Goal: Information Seeking & Learning: Understand process/instructions

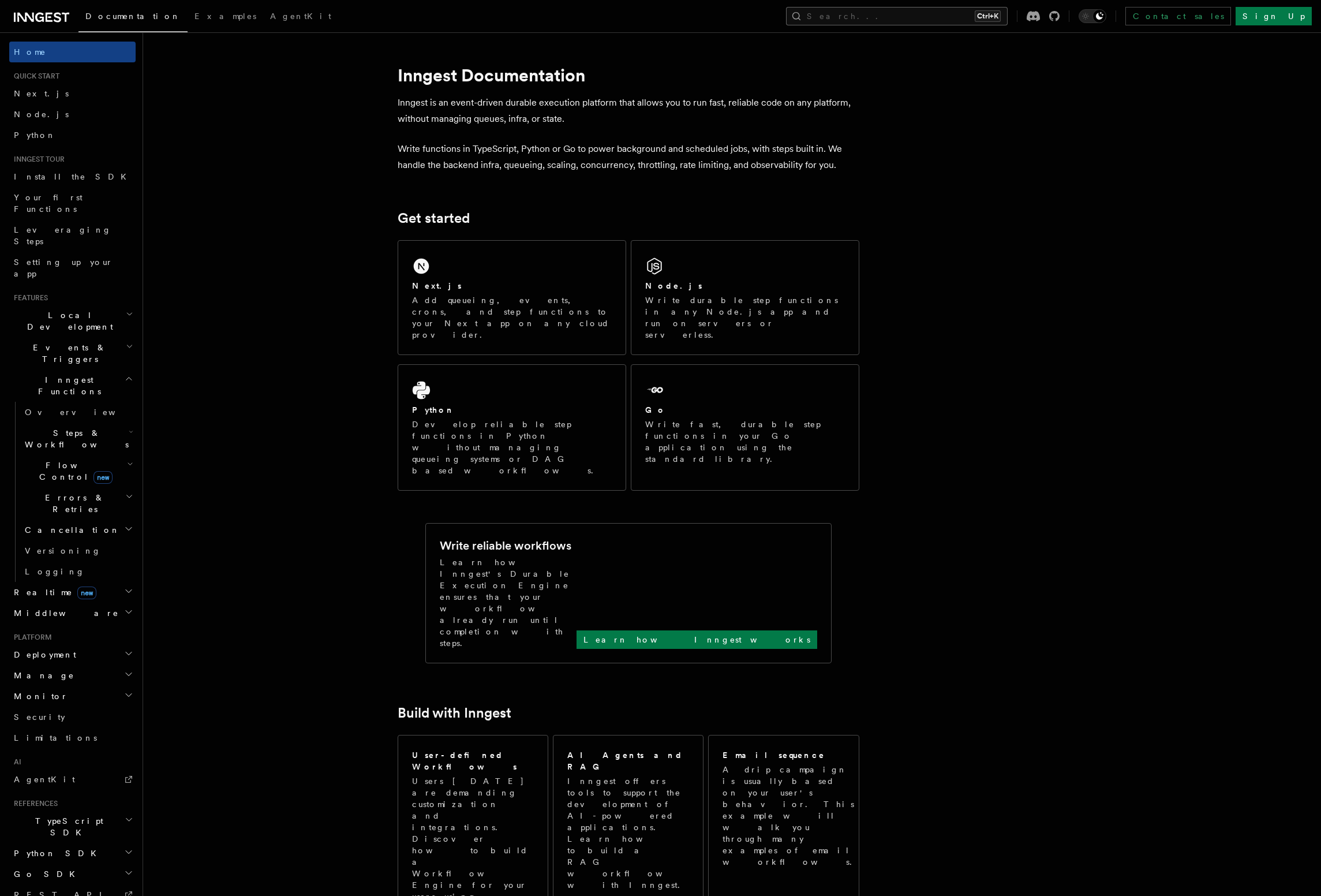
click at [1008, 15] on button "Search... Ctrl+K" at bounding box center [897, 16] width 221 height 19
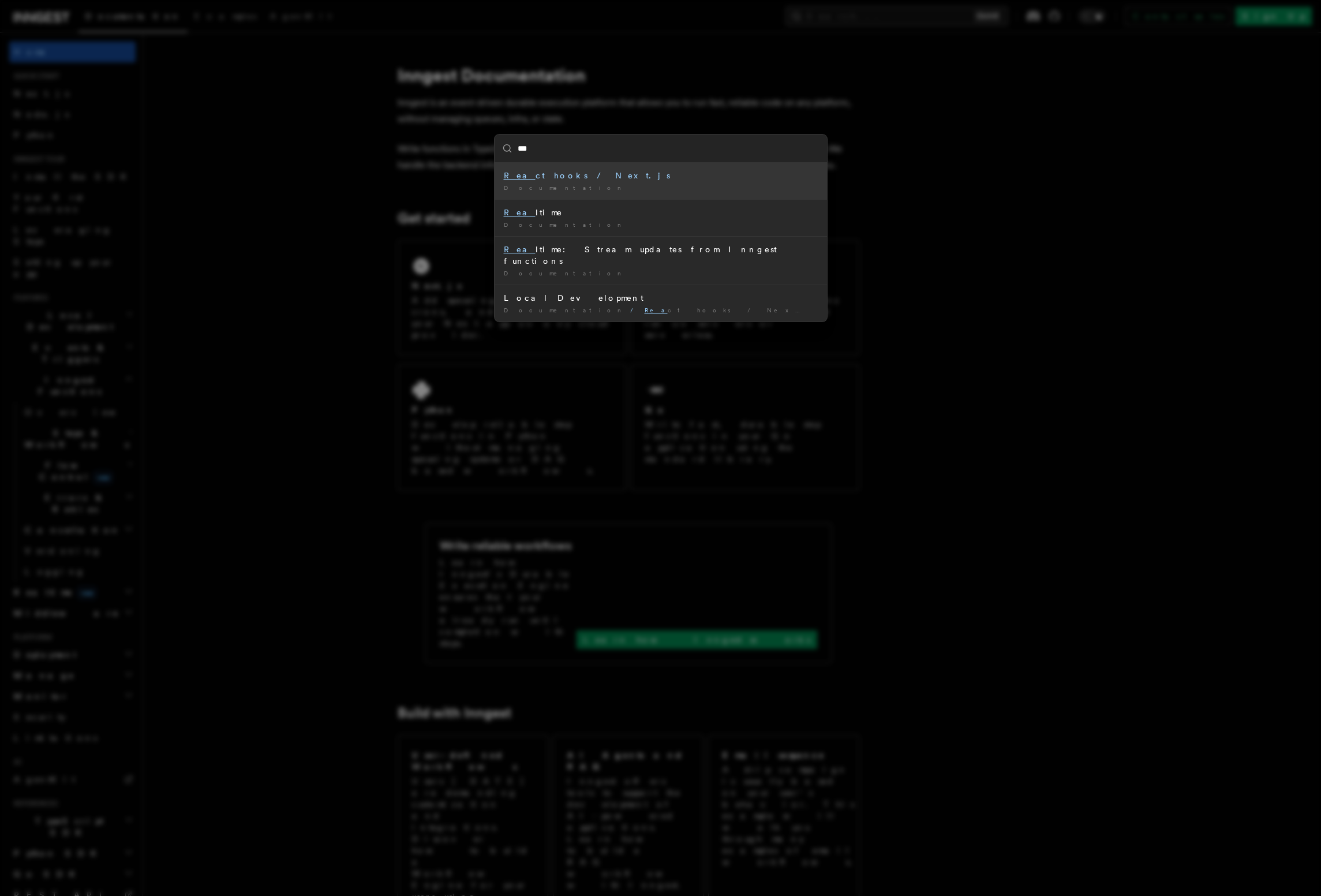
type input "****"
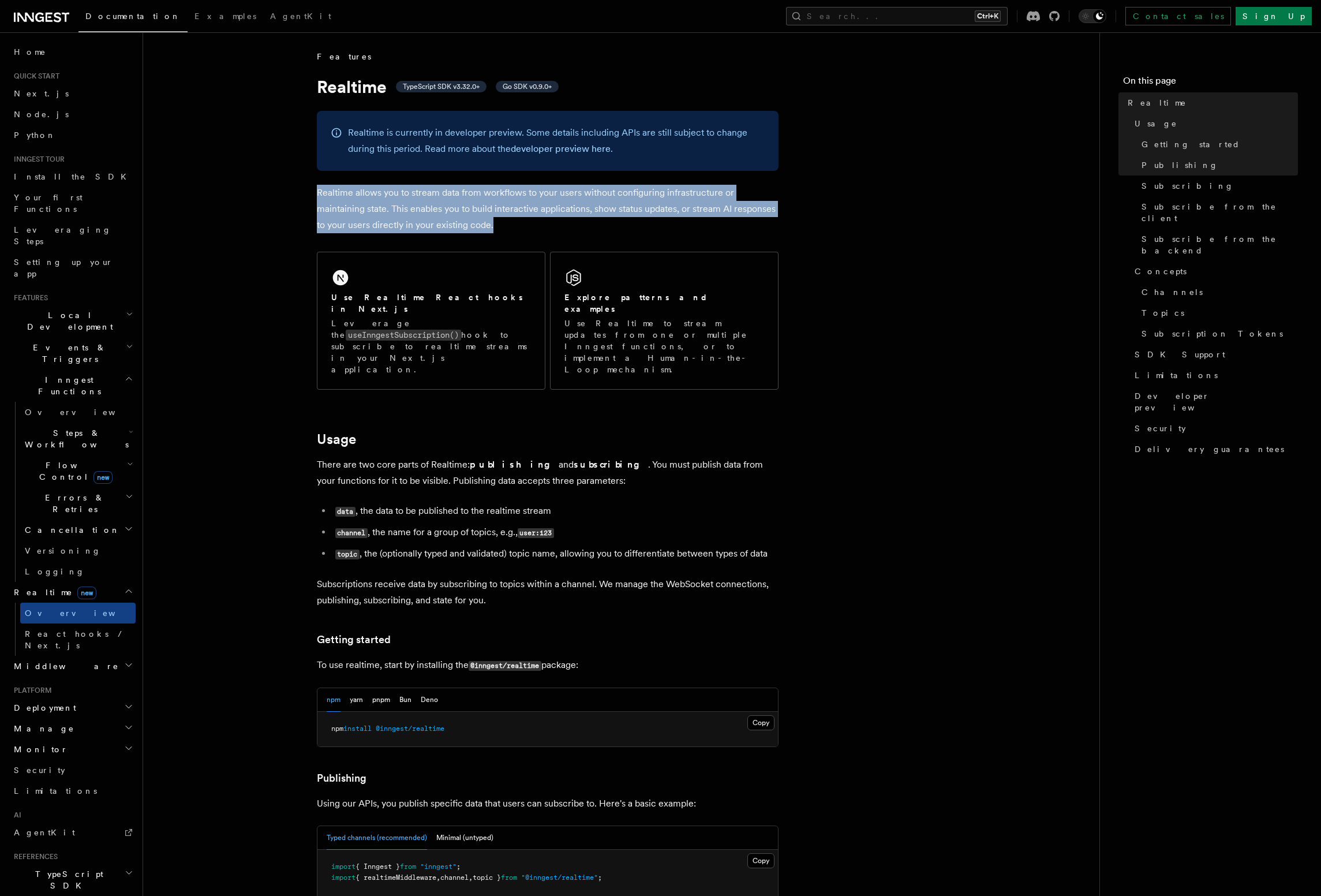
drag, startPoint x: 317, startPoint y: 196, endPoint x: 868, endPoint y: 222, distance: 551.6
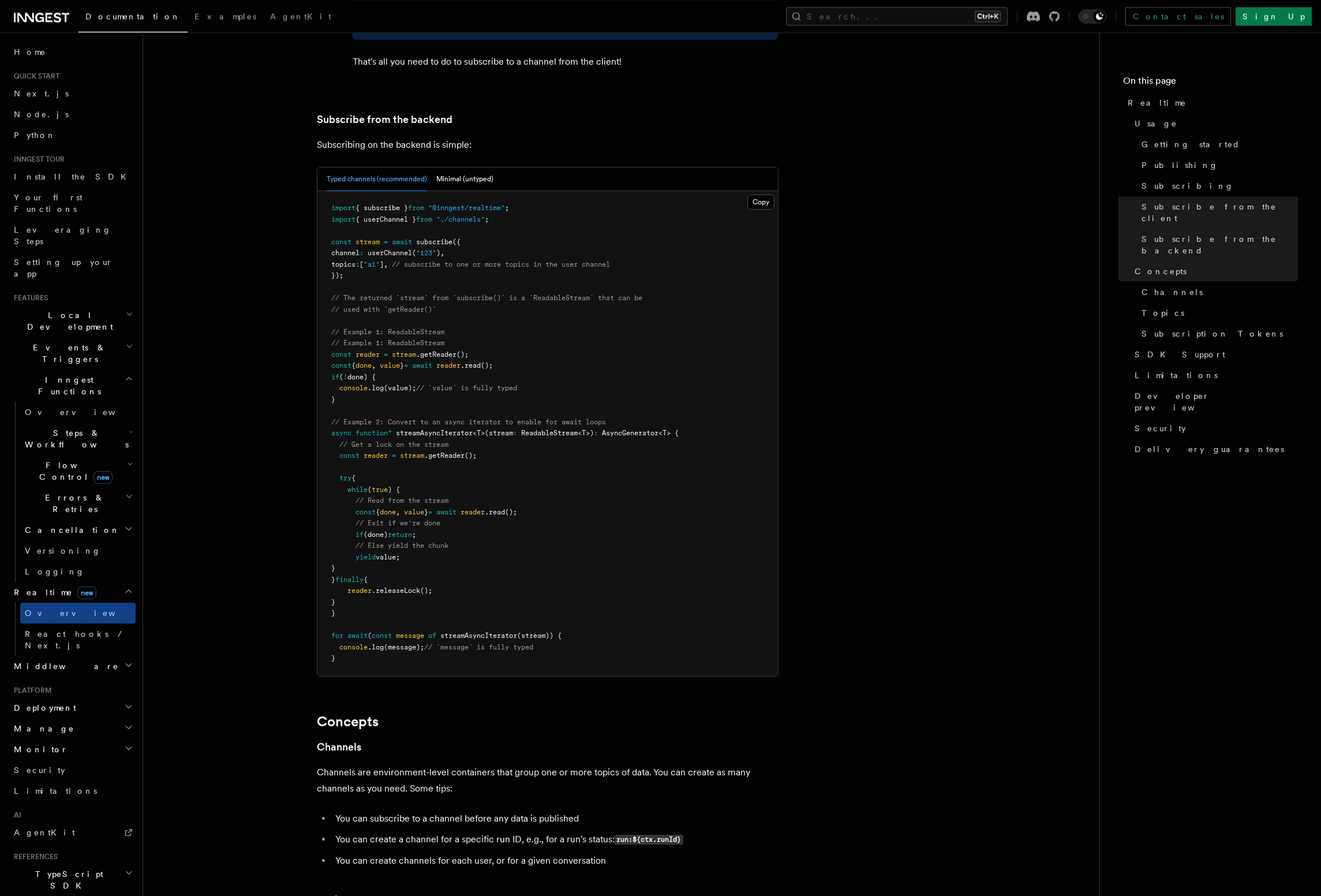
scroll to position [2303, 0]
click at [488, 630] on span "streamAsyncIterator" at bounding box center [478, 634] width 77 height 8
click at [483, 166] on button "Minimal (untyped)" at bounding box center [465, 178] width 57 height 24
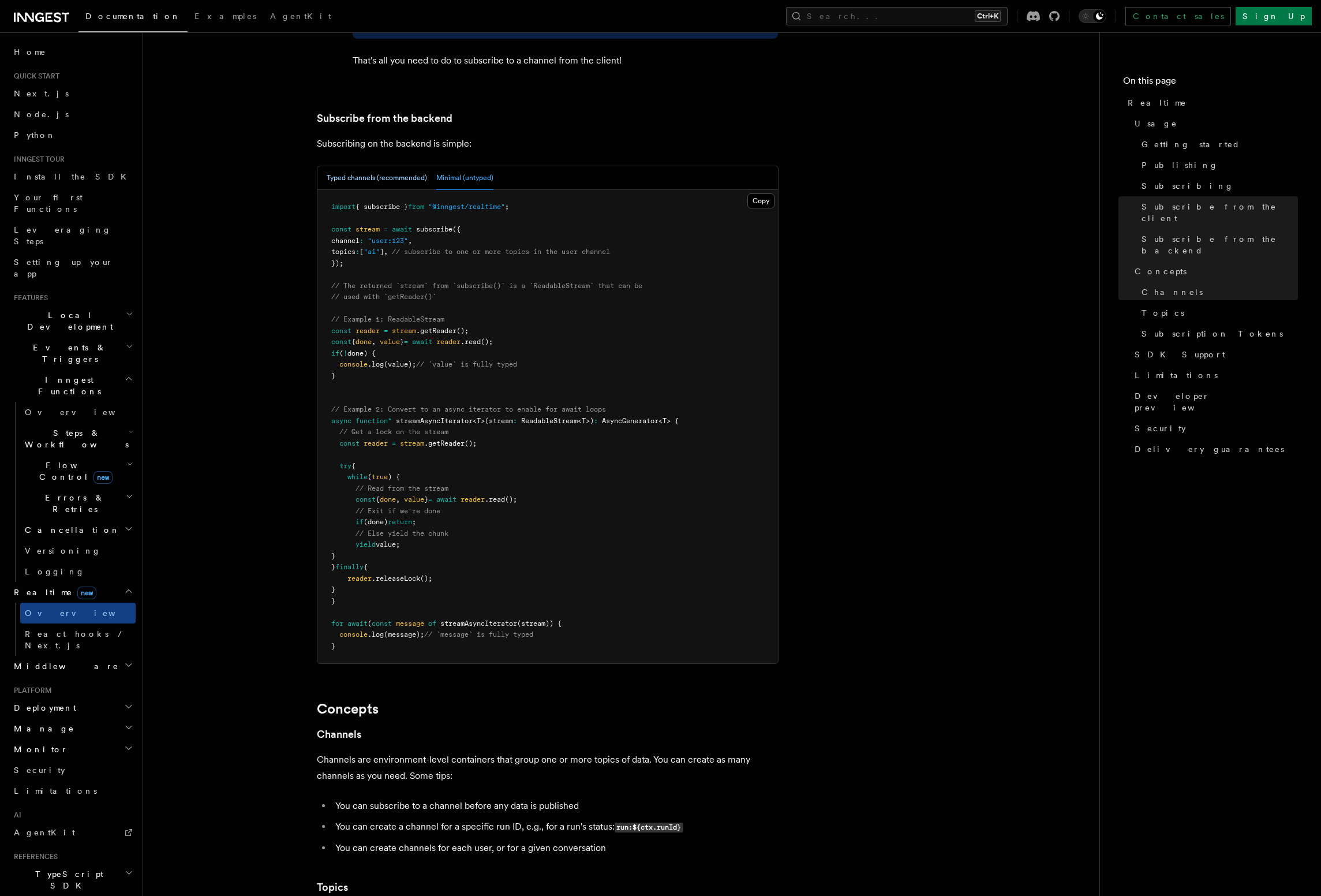
click at [414, 166] on button "Typed channels (recommended)" at bounding box center [377, 178] width 101 height 24
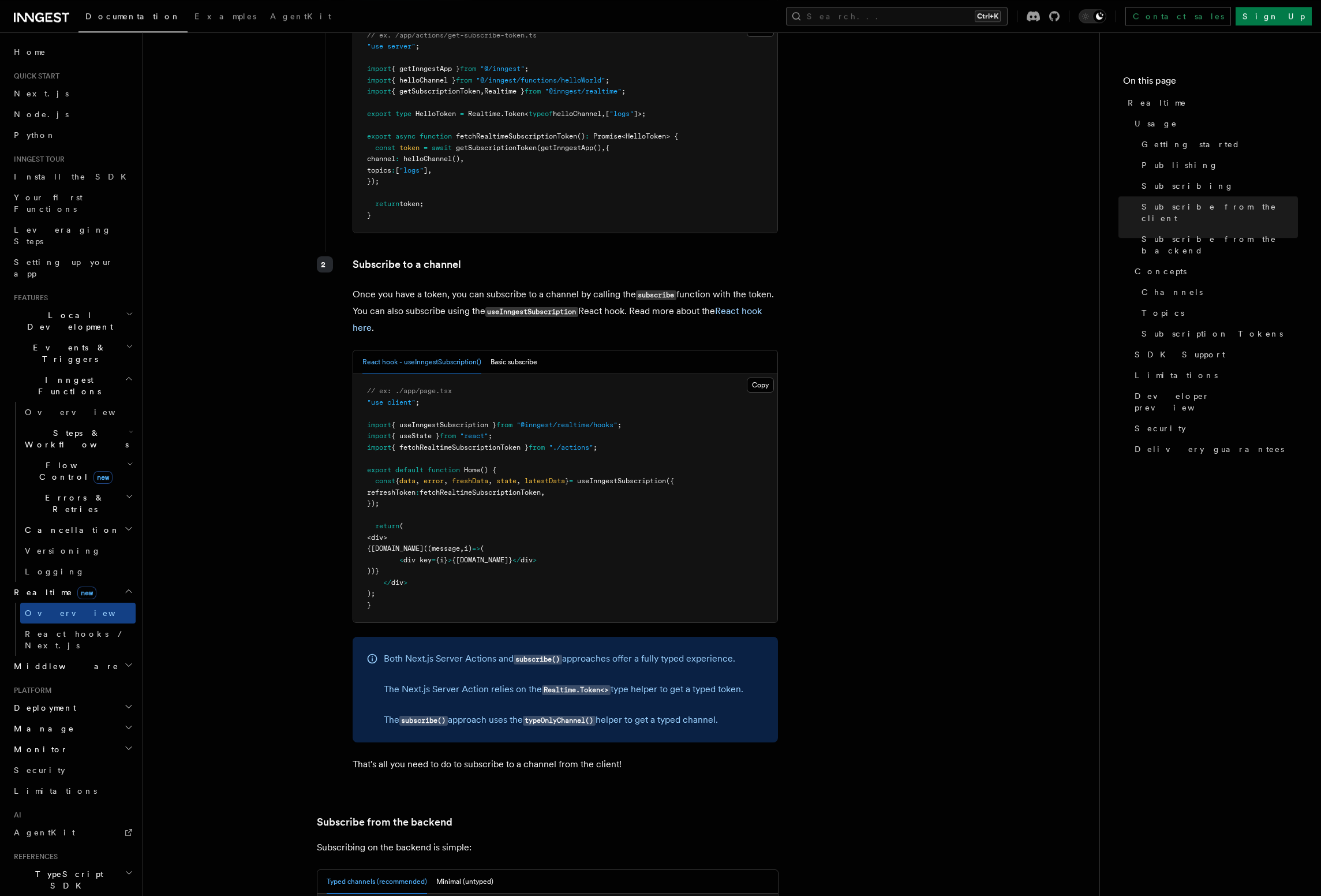
scroll to position [1580, 0]
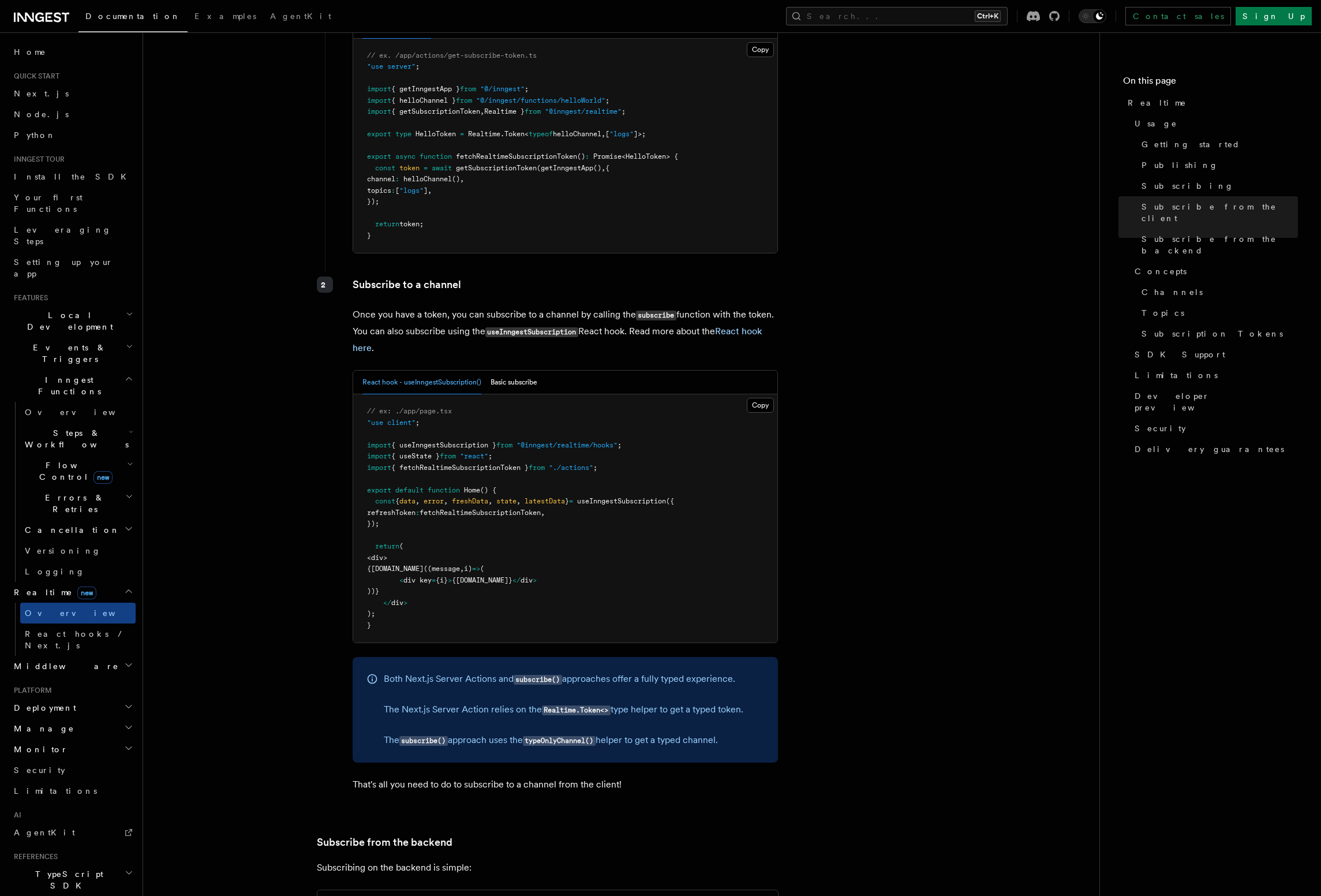
click at [414, 464] on pre "// ex: ./app/page.tsx "use client" ; import { useInngestSubscription } from "@i…" at bounding box center [565, 518] width 424 height 248
click at [440, 464] on pre "// ex: ./app/page.tsx "use client" ; import { useInngestSubscription } from "@i…" at bounding box center [565, 518] width 424 height 248
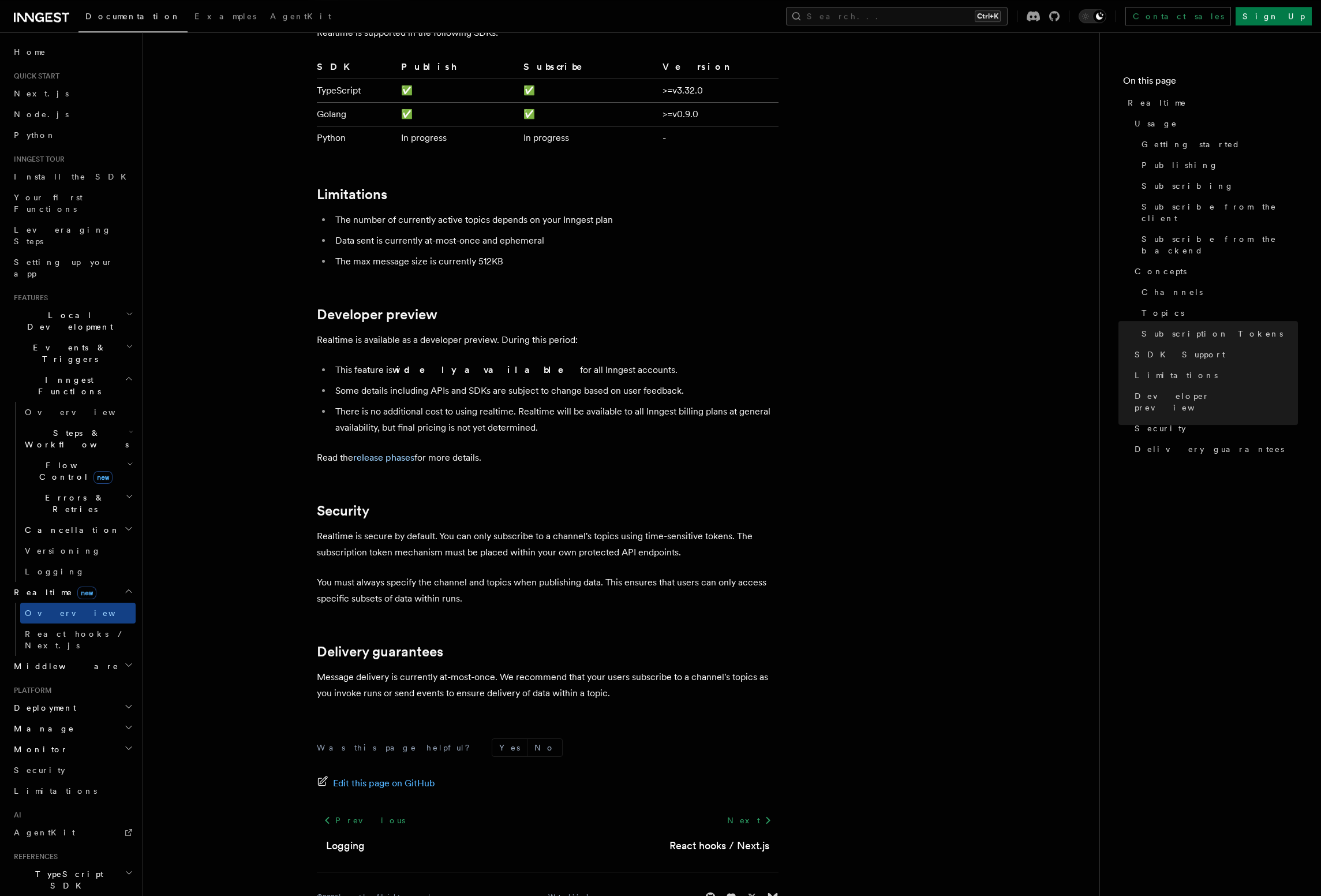
scroll to position [3506, 0]
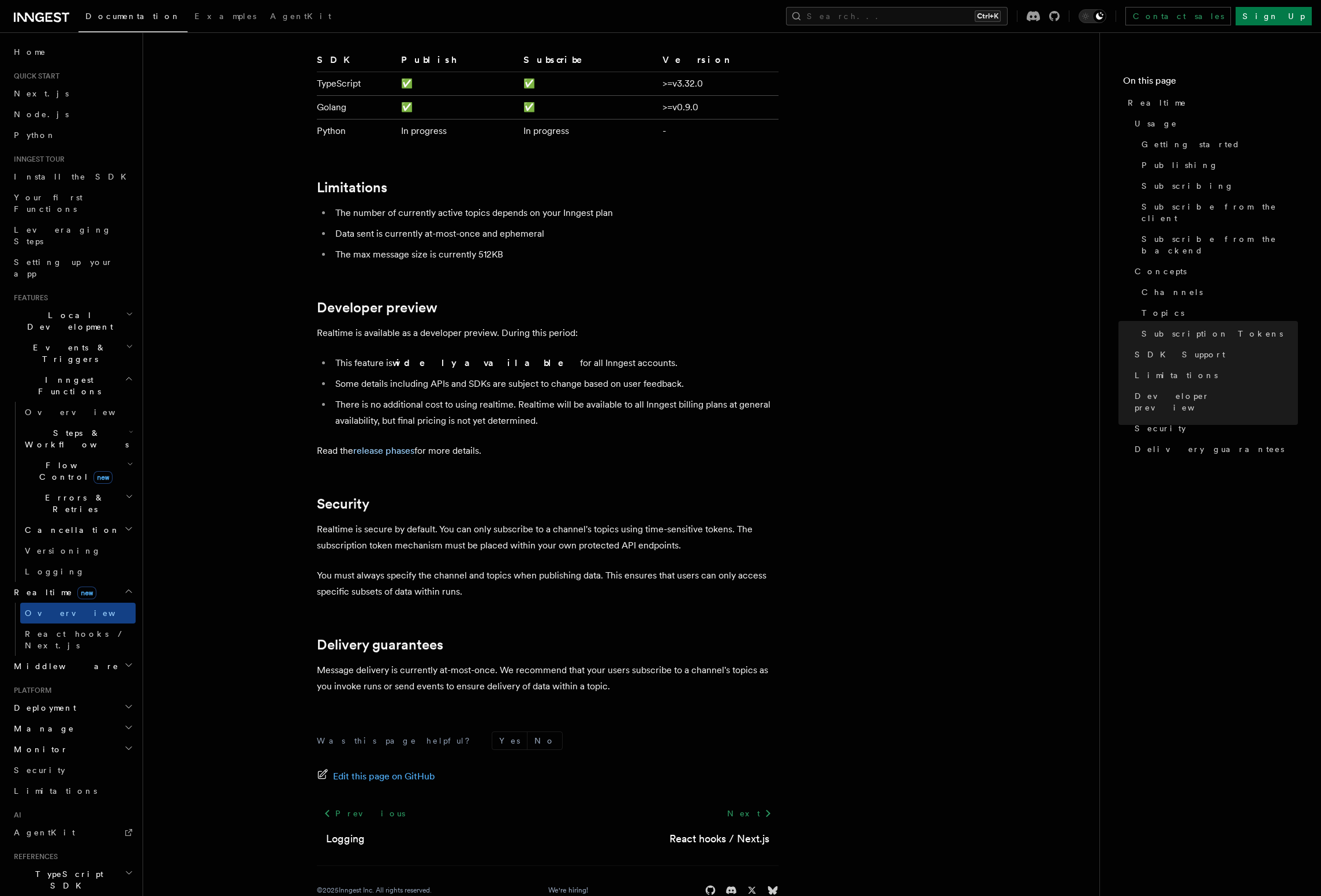
click at [88, 427] on span "Steps & Workflows" at bounding box center [75, 439] width 109 height 23
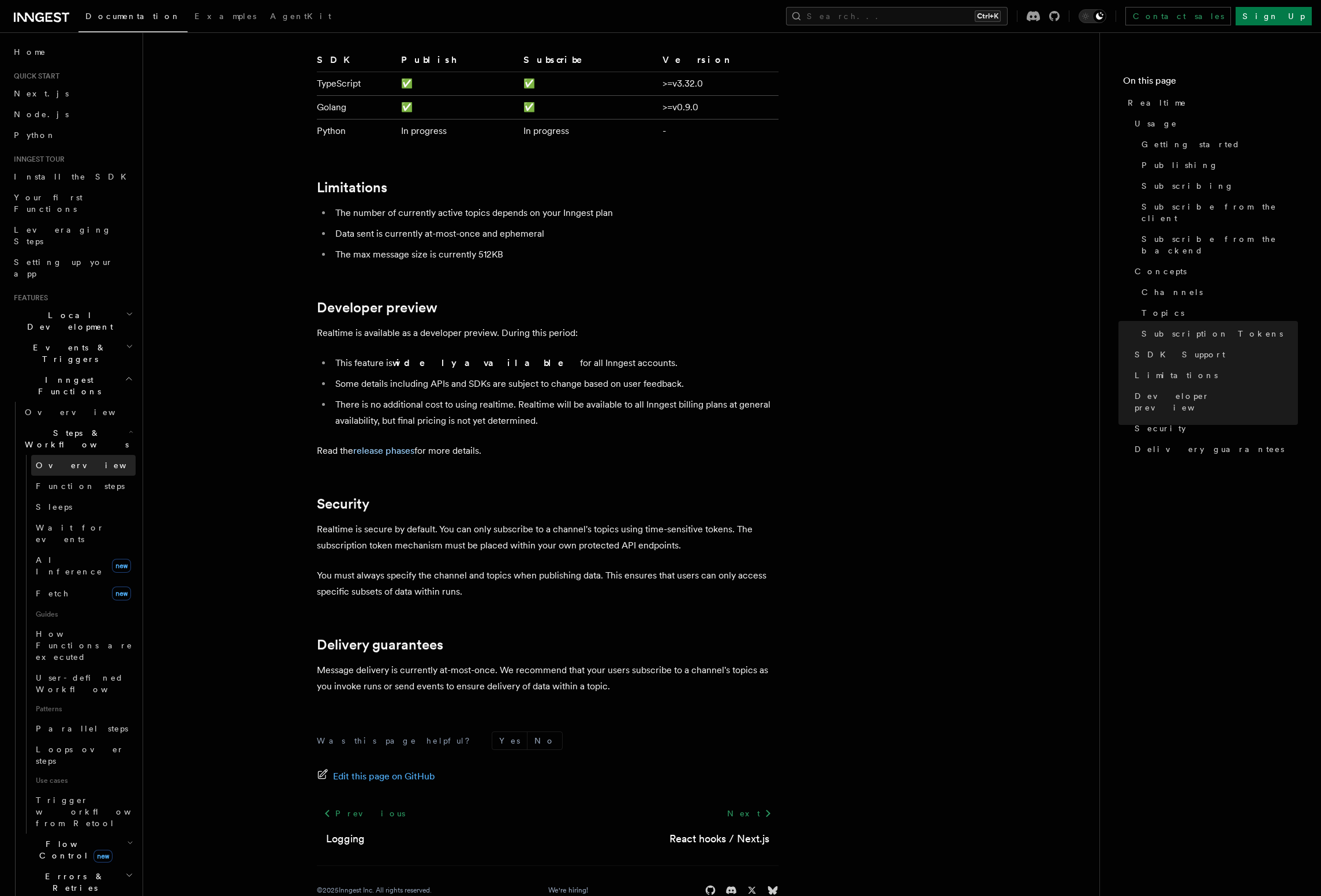
click at [86, 455] on link "Overview" at bounding box center [83, 465] width 105 height 21
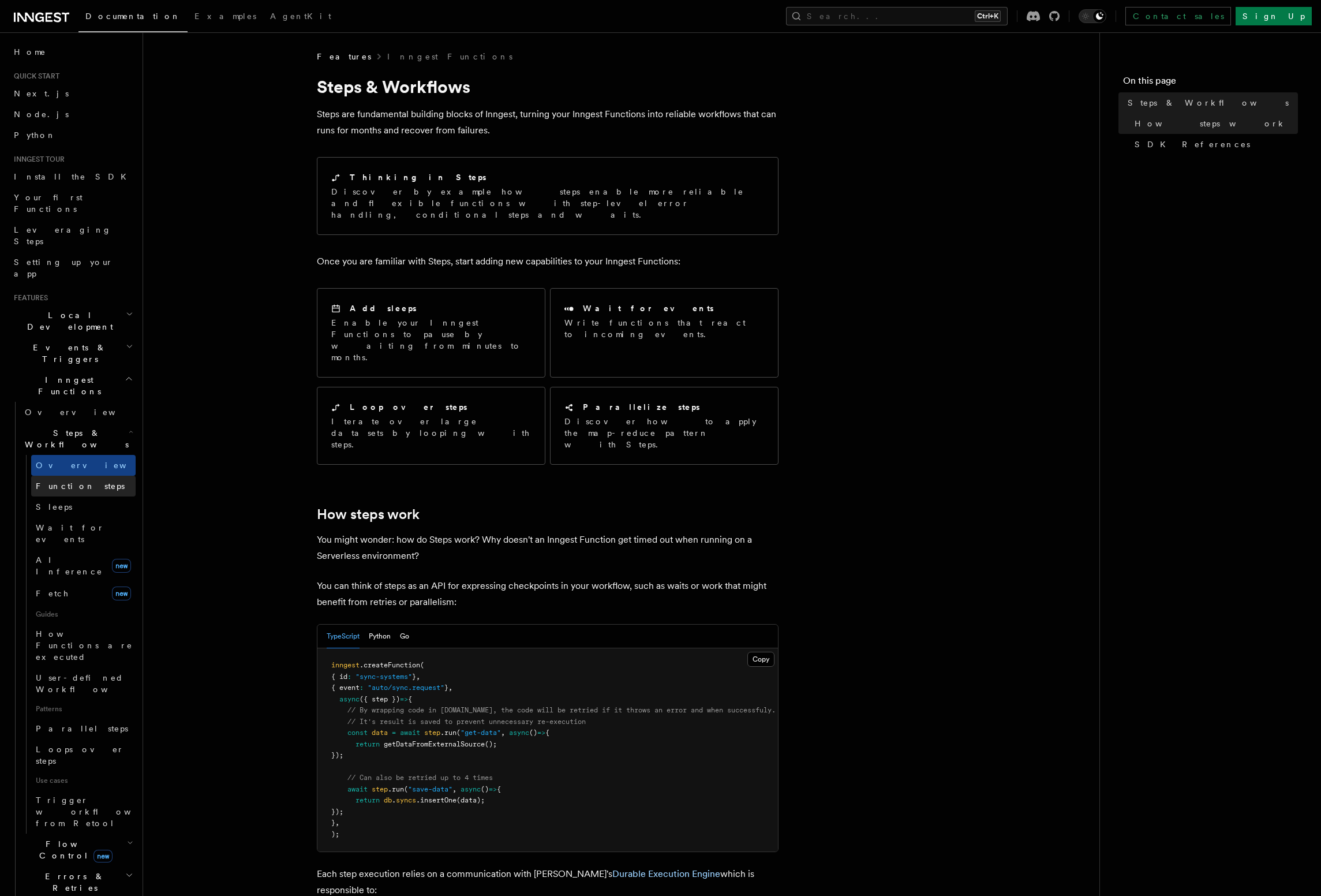
click at [87, 482] on span "Function steps" at bounding box center [80, 486] width 89 height 9
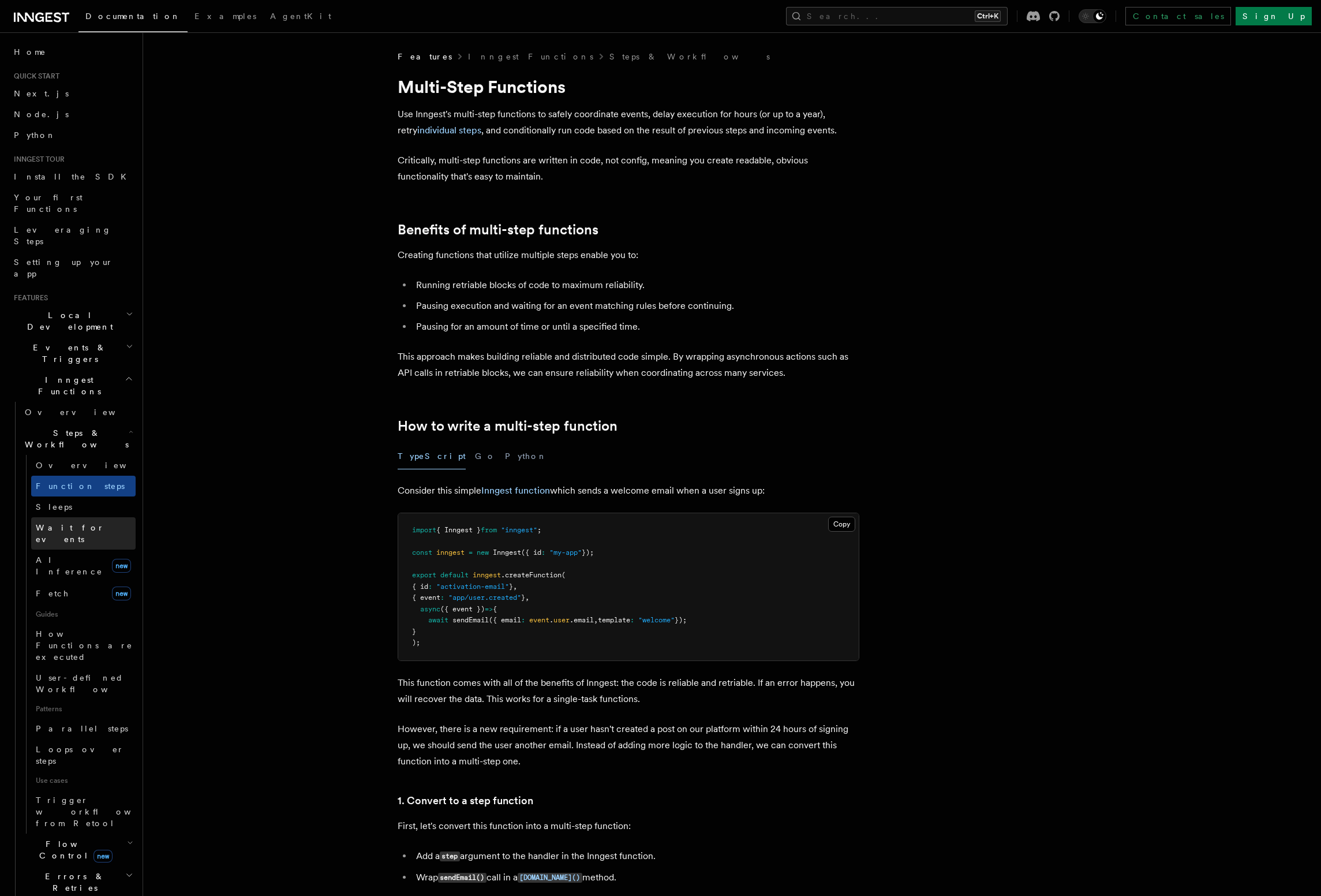
click at [89, 523] on span "Wait for events" at bounding box center [70, 534] width 69 height 21
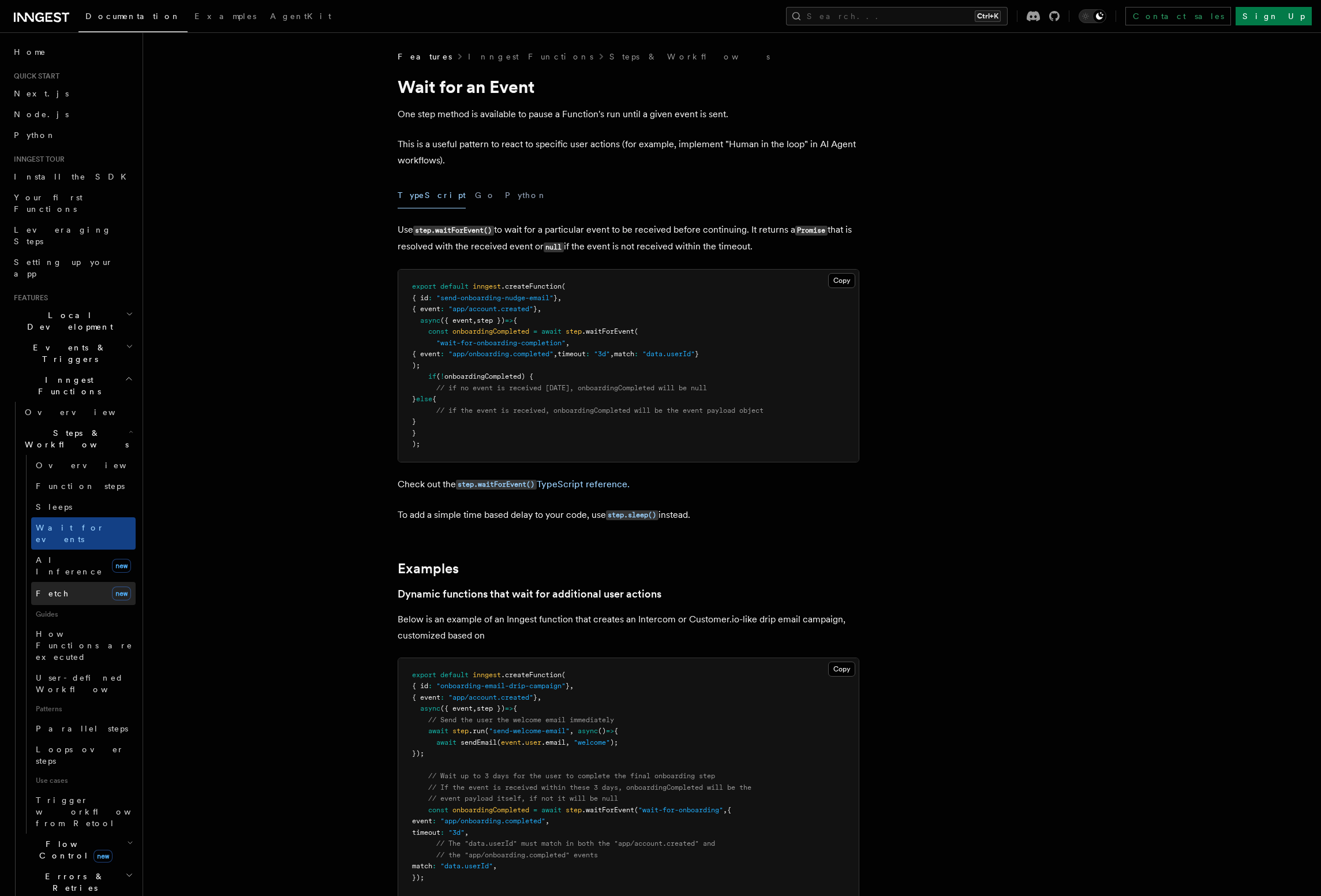
click at [82, 582] on link "Fetch new" at bounding box center [83, 594] width 105 height 23
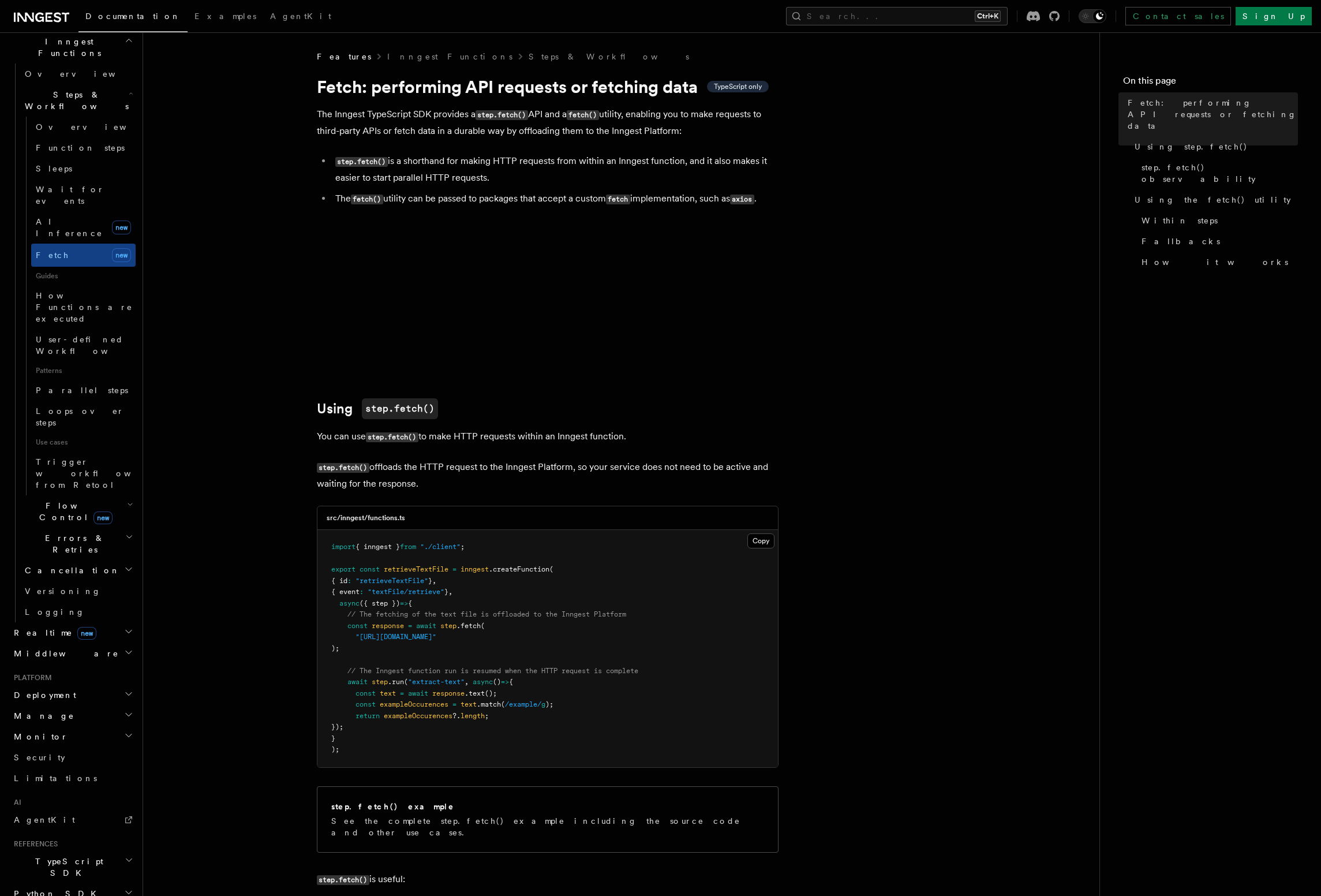
scroll to position [340, 0]
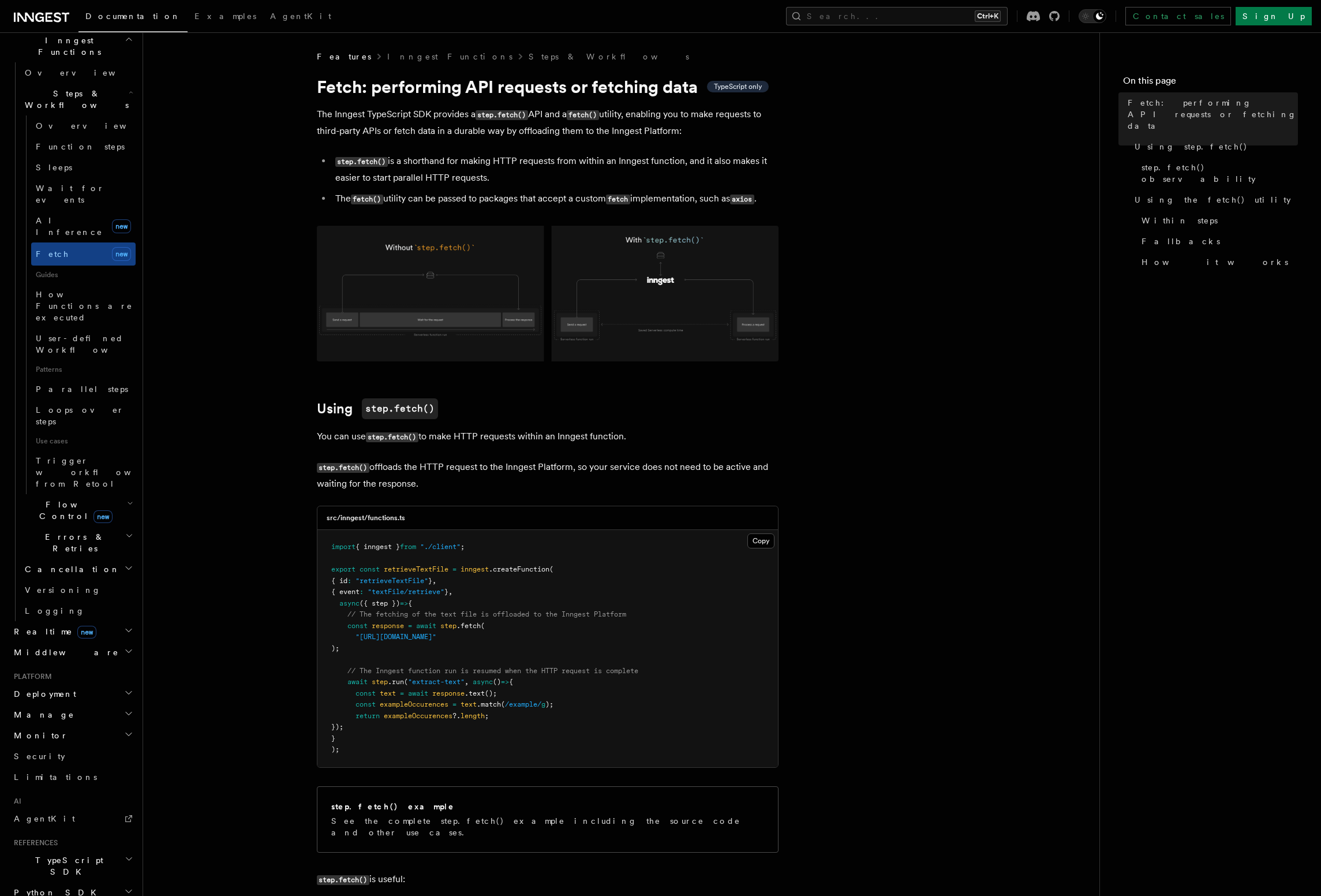
click at [47, 725] on h2 "Monitor" at bounding box center [72, 735] width 127 height 21
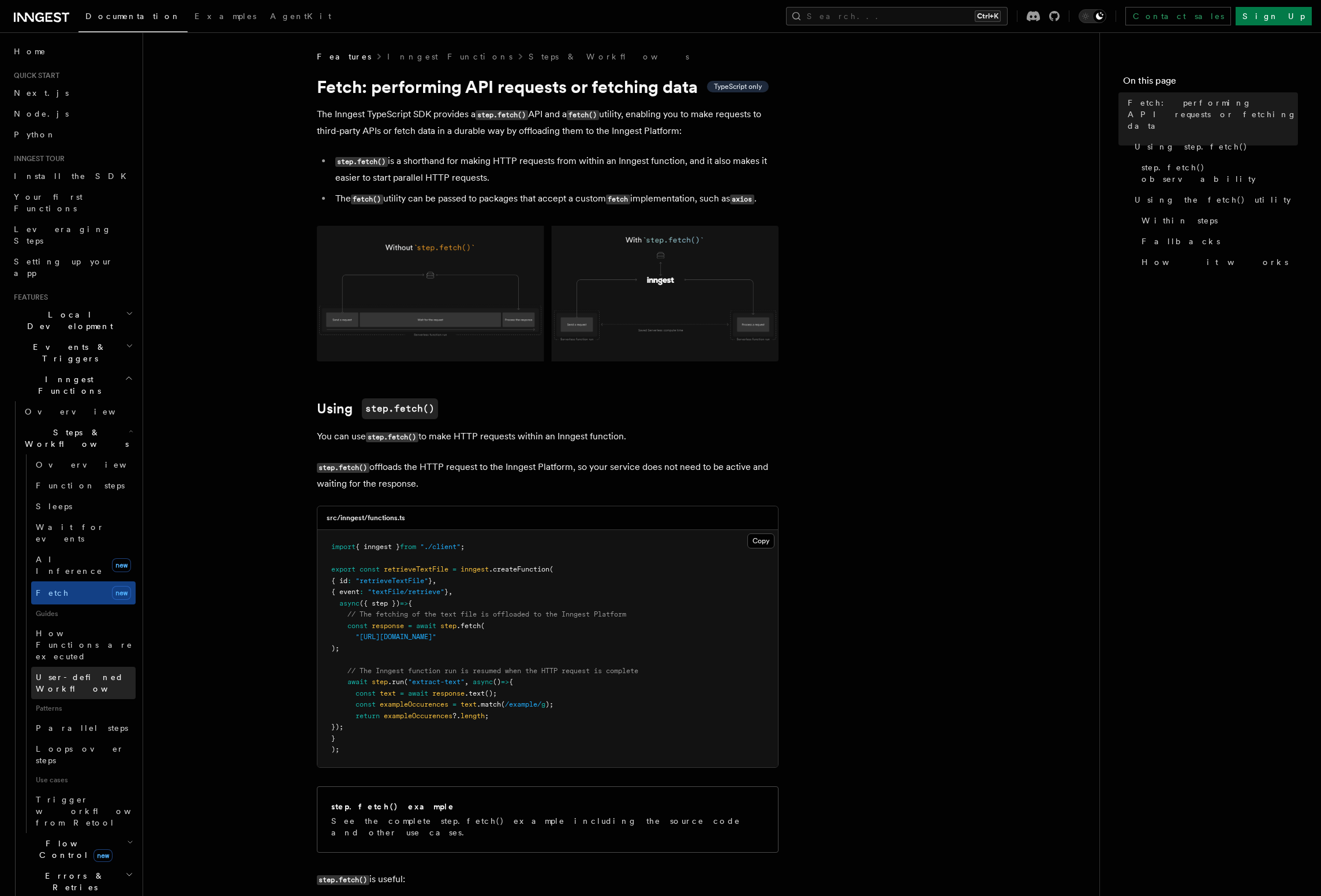
scroll to position [0, 0]
